Goal: Task Accomplishment & Management: Complete application form

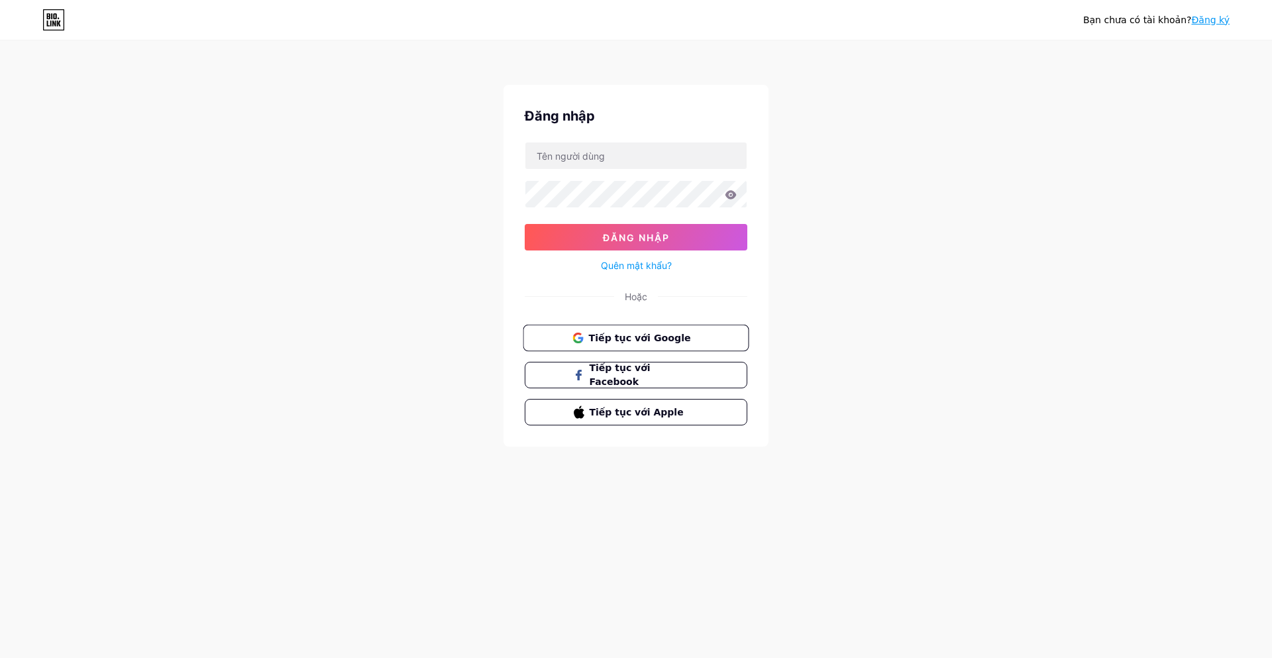
click at [596, 325] on button "Tiếp tục với Google" at bounding box center [636, 338] width 226 height 27
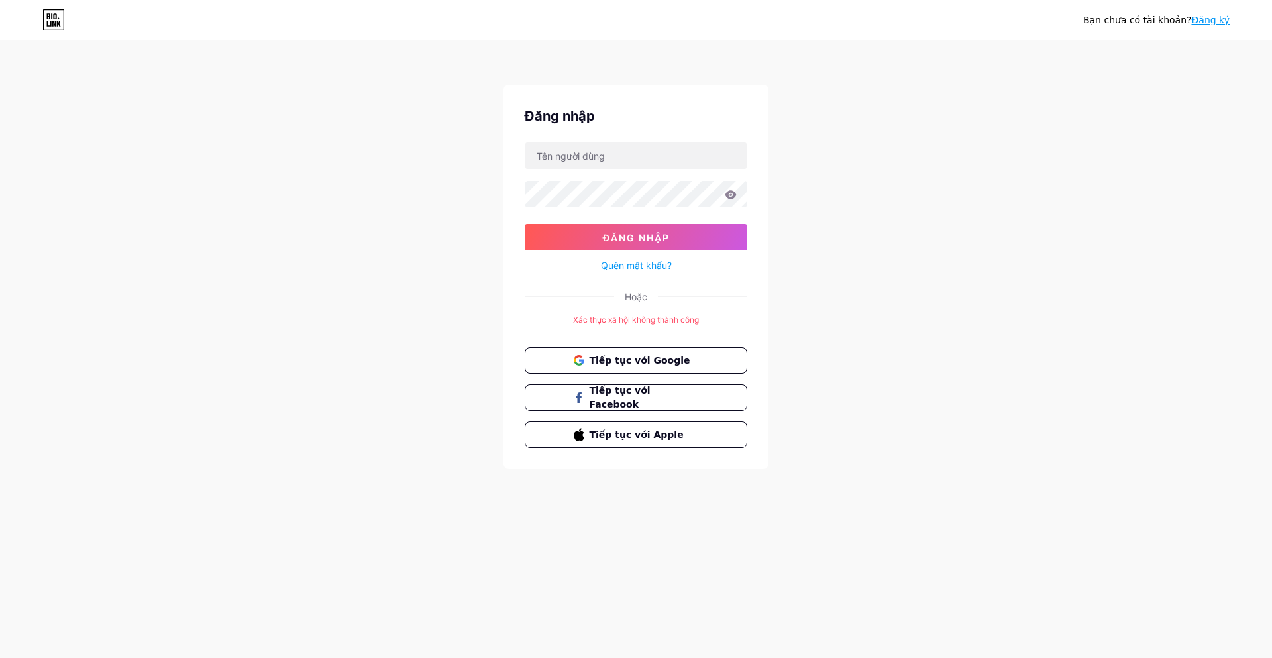
click at [595, 174] on form "Đăng nhập Quên mật khẩu?" at bounding box center [636, 208] width 223 height 132
click at [594, 161] on input "text" at bounding box center [635, 155] width 221 height 26
